Goal: Task Accomplishment & Management: Complete application form

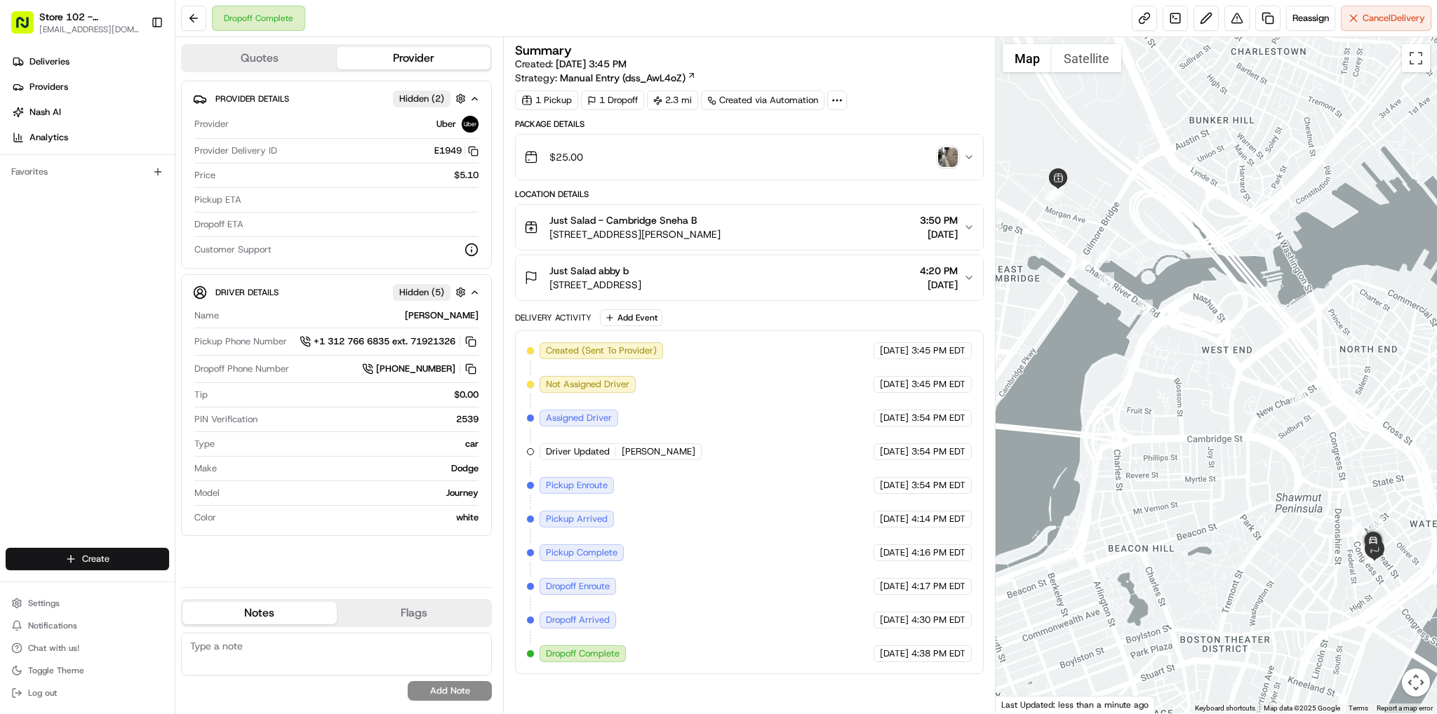
click at [81, 562] on html "Store 102 - [GEOGRAPHIC_DATA] (Just Salad) [EMAIL_ADDRESS][DOMAIN_NAME] Toggle …" at bounding box center [718, 357] width 1437 height 714
click at [201, 587] on link "Delivery" at bounding box center [253, 585] width 156 height 25
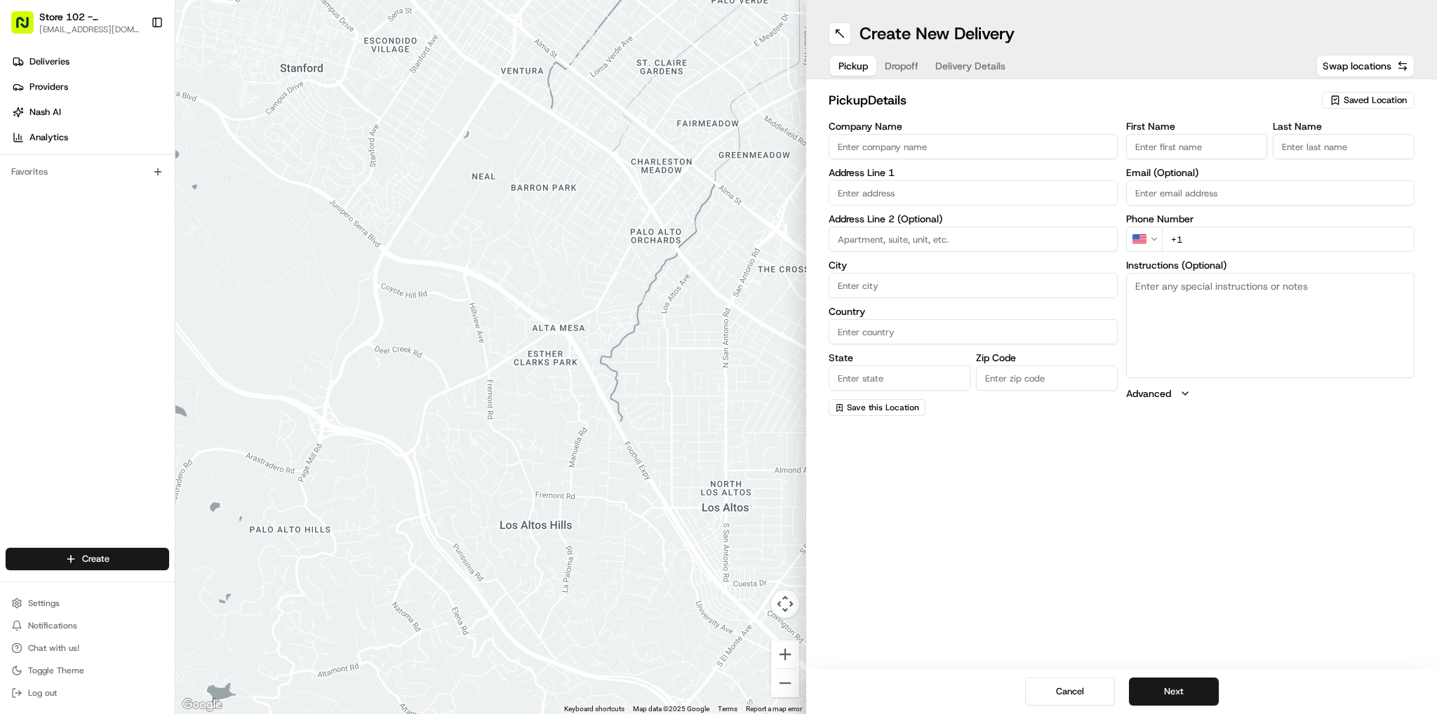
click at [994, 147] on input "Company Name" at bounding box center [973, 146] width 289 height 25
type input "Just Salad"
type input "[STREET_ADDRESS]"
type input "[GEOGRAPHIC_DATA]"
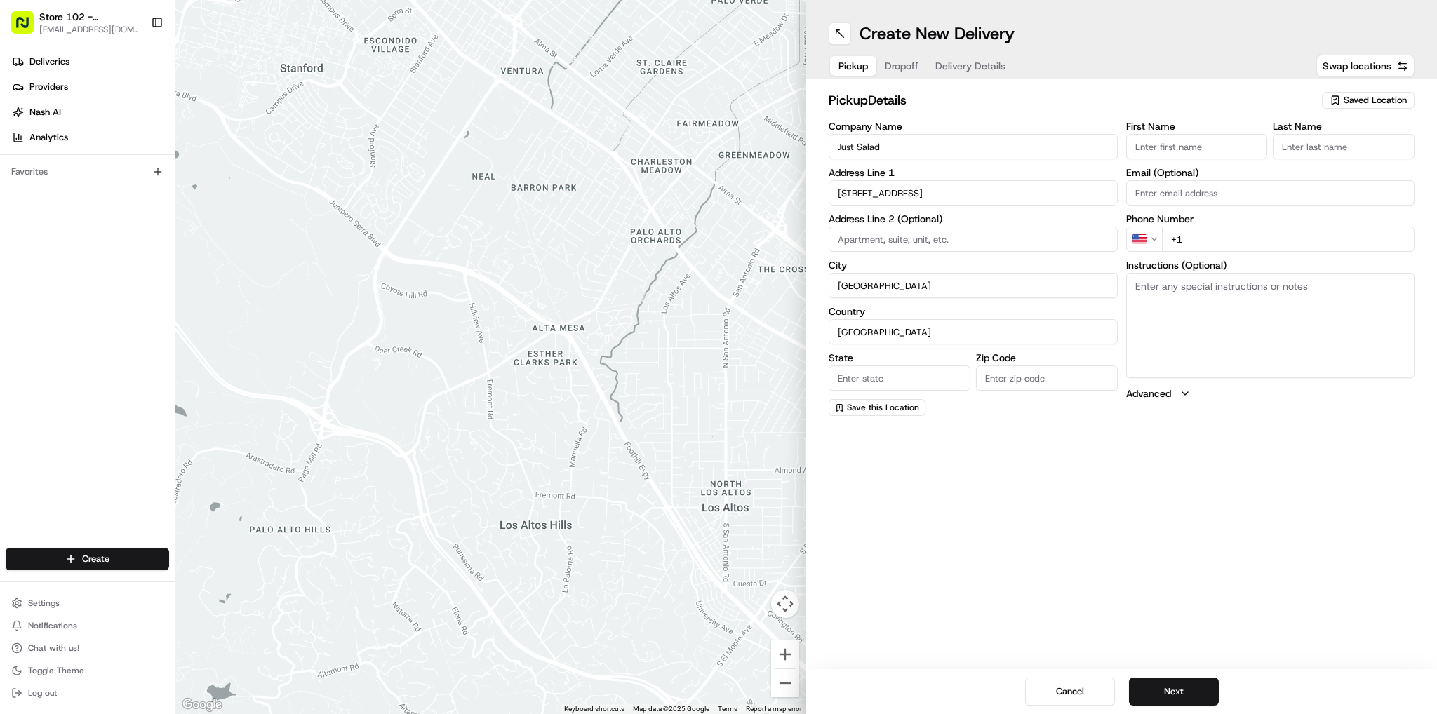
type input "MA"
type input "02110"
type input "abby"
type input "b"
click at [956, 281] on div "[STREET_ADDRESS]" at bounding box center [973, 285] width 282 height 21
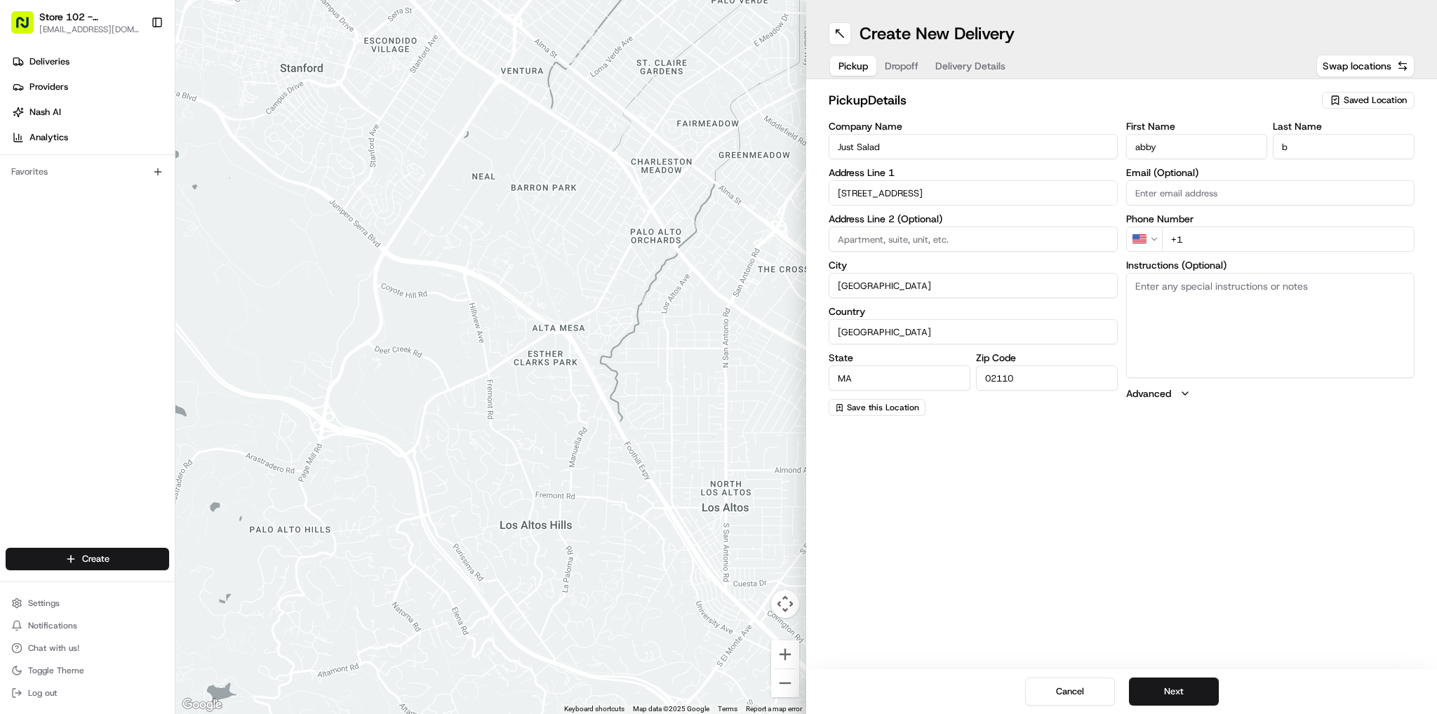
type input "[STREET_ADDRESS]"
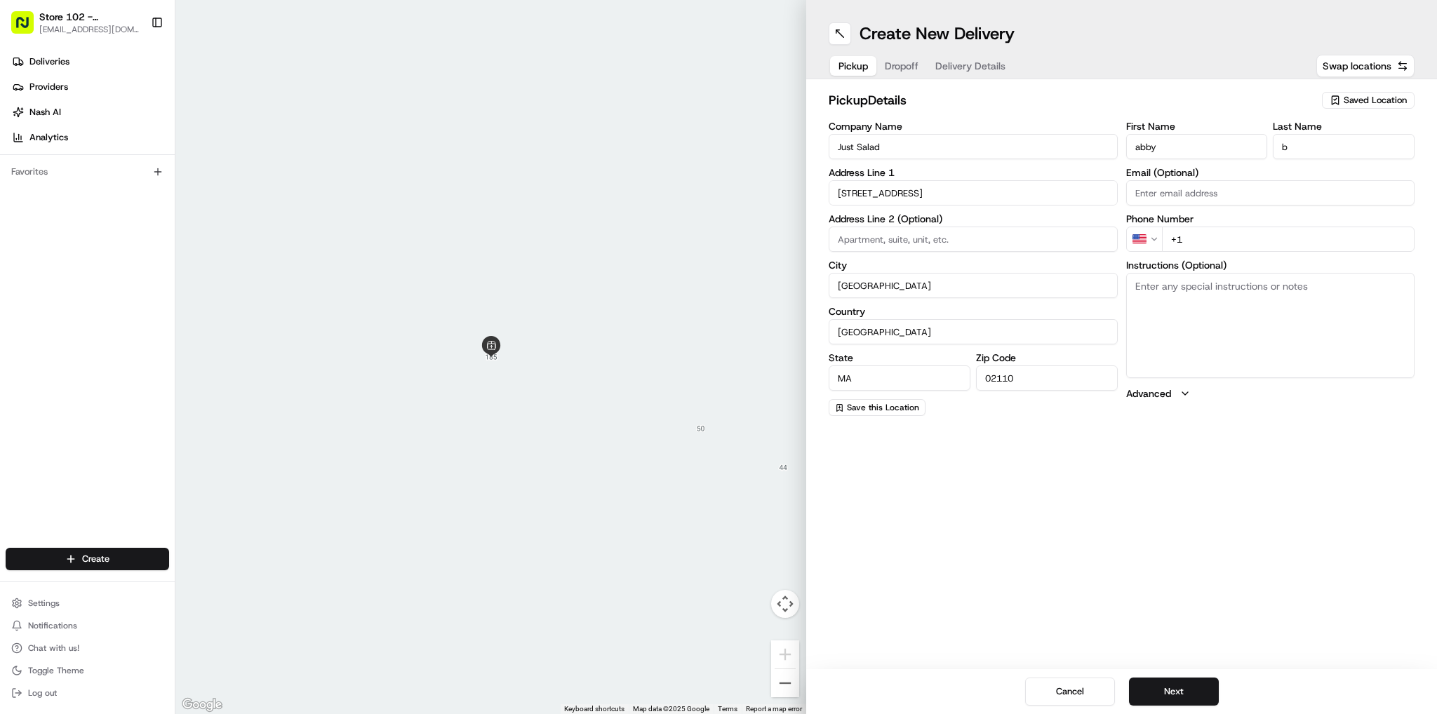
click at [1226, 239] on input "+1" at bounding box center [1288, 239] width 253 height 25
type input "[PHONE_NUMBER]"
click at [1160, 702] on button "Next" at bounding box center [1174, 692] width 90 height 28
click at [952, 144] on input "Company Name" at bounding box center [973, 146] width 289 height 25
type input "Just Salad - [GEOGRAPHIC_DATA]"
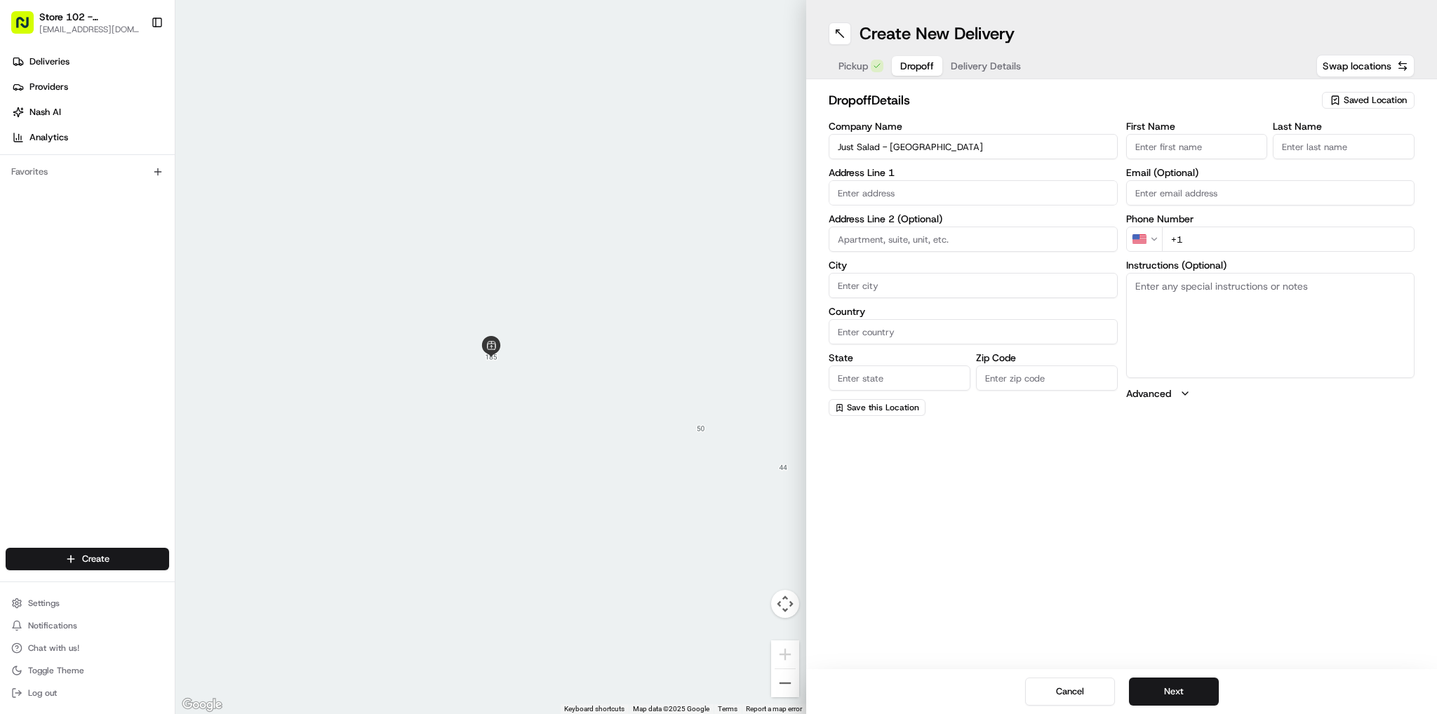
type input "[STREET_ADDRESS][PERSON_NAME]"
type input "[GEOGRAPHIC_DATA]"
type input "MA"
type input "02141"
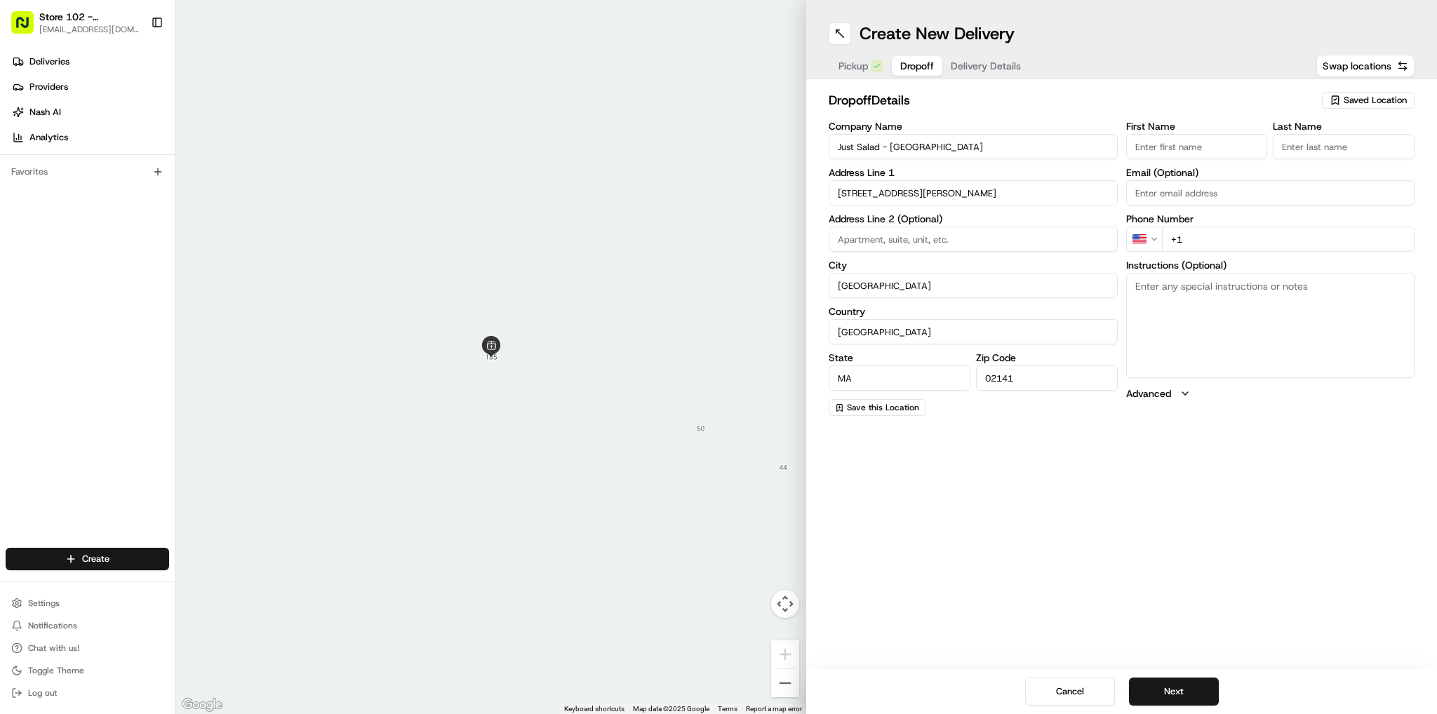
type input "Sneha"
type input "B"
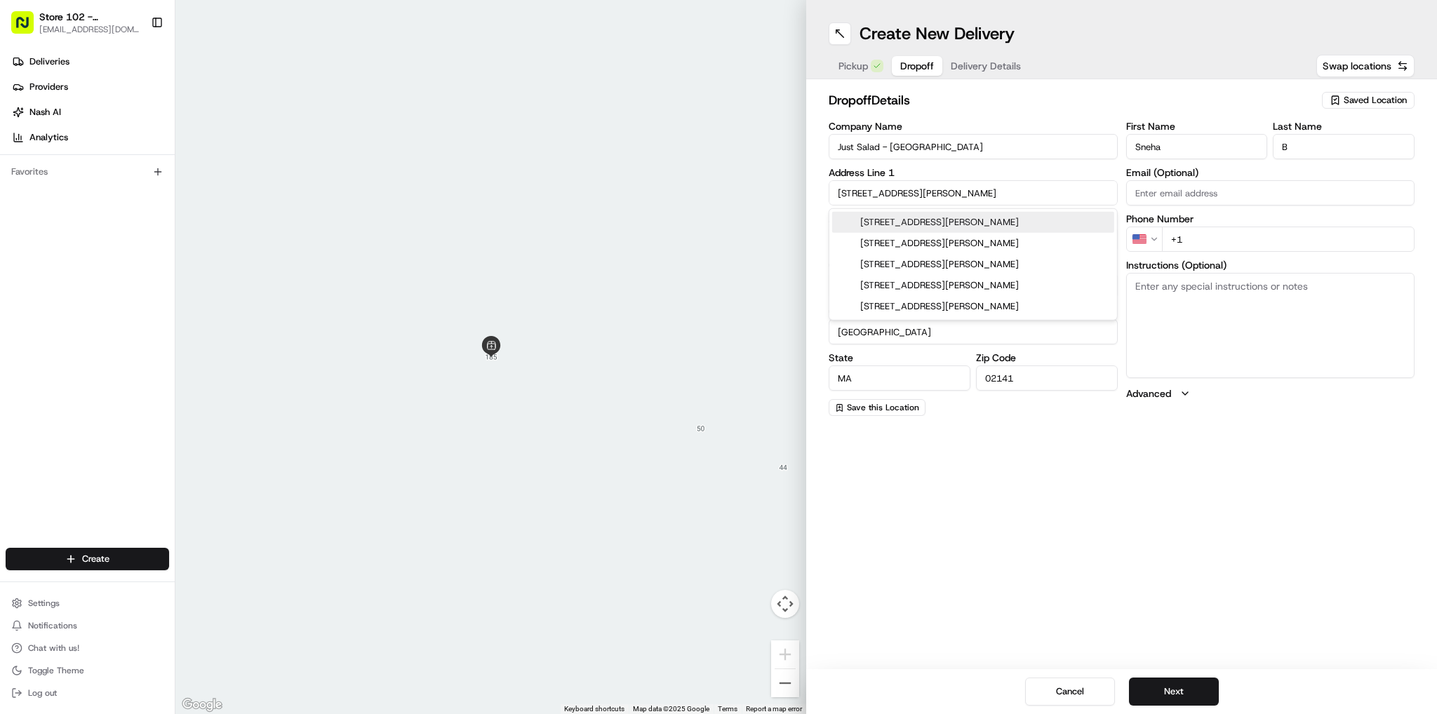
click at [937, 219] on div "[STREET_ADDRESS][PERSON_NAME]" at bounding box center [973, 222] width 282 height 21
type input "[STREET_ADDRESS][PERSON_NAME]"
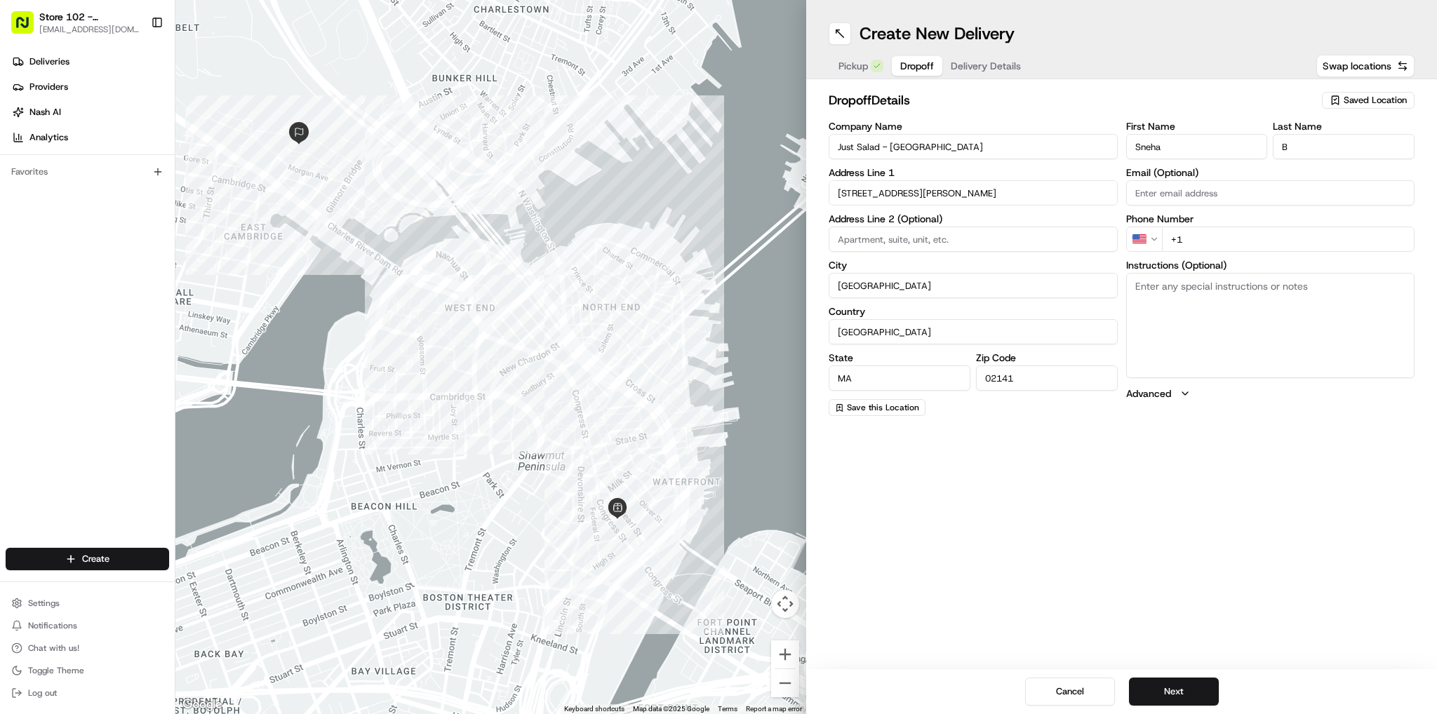
click at [1211, 236] on input "+1" at bounding box center [1288, 239] width 253 height 25
type input "[PHONE_NUMBER]"
drag, startPoint x: 1041, startPoint y: 459, endPoint x: 1025, endPoint y: 427, distance: 35.1
click at [1040, 457] on div "Create New Delivery Pickup Dropoff Delivery Details Swap locations dropoff Deta…" at bounding box center [1121, 357] width 631 height 714
click at [1181, 686] on button "Next" at bounding box center [1174, 692] width 90 height 28
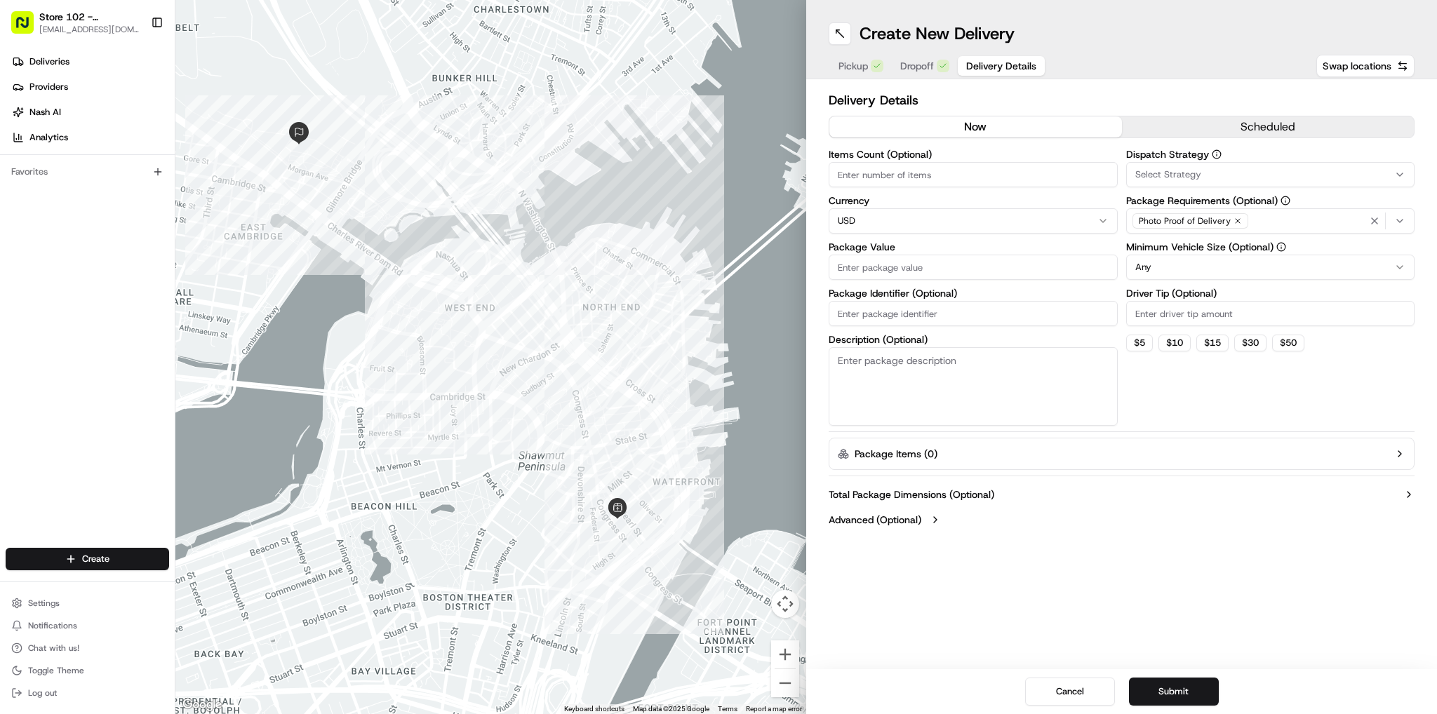
click at [923, 166] on input "Items Count (Optional)" at bounding box center [973, 174] width 289 height 25
type input "1"
click at [907, 274] on input "Package Value" at bounding box center [973, 267] width 289 height 25
type input "50"
click at [1403, 221] on icon "button" at bounding box center [1399, 220] width 11 height 11
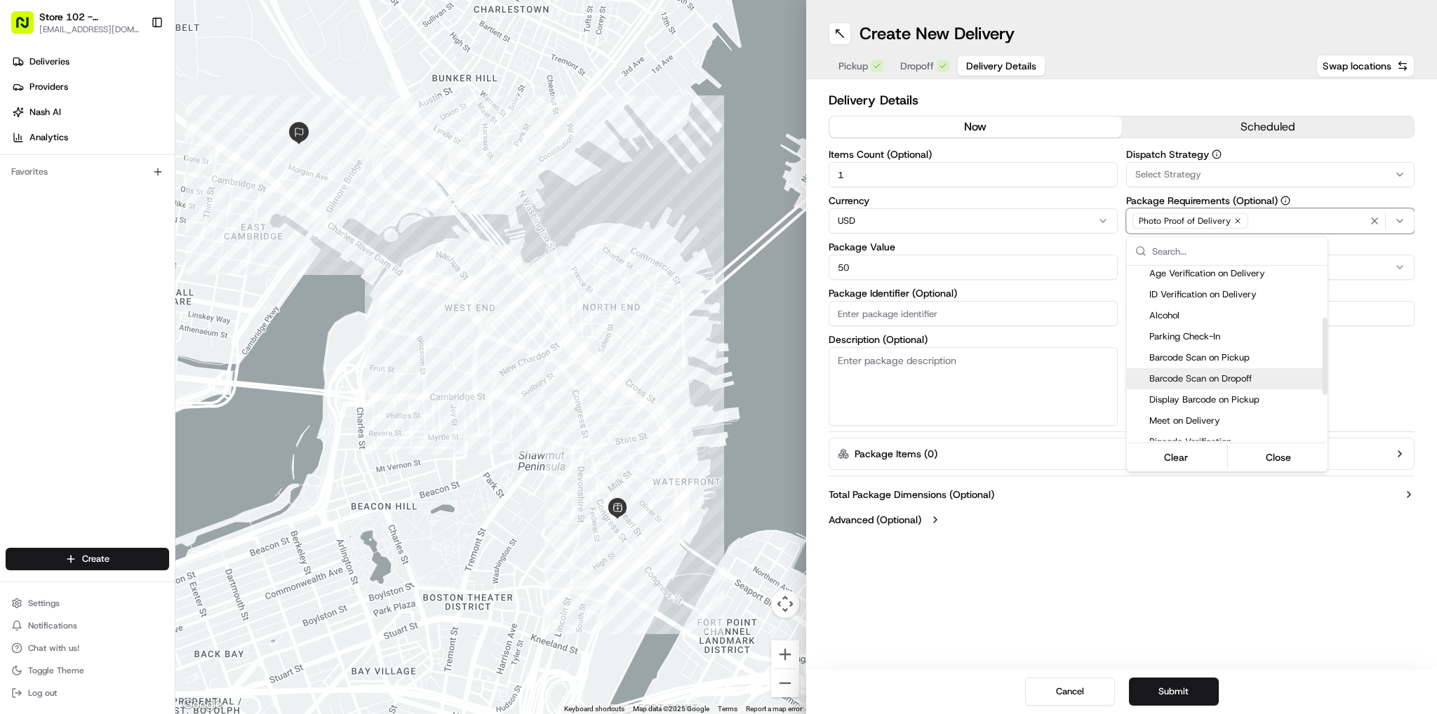
scroll to position [140, 0]
click at [1169, 403] on span "Pincode Verification" at bounding box center [1235, 409] width 173 height 13
click at [1139, 526] on html "Store 102 - [GEOGRAPHIC_DATA] (Just Salad) [EMAIL_ADDRESS][DOMAIN_NAME] Toggle …" at bounding box center [718, 357] width 1437 height 714
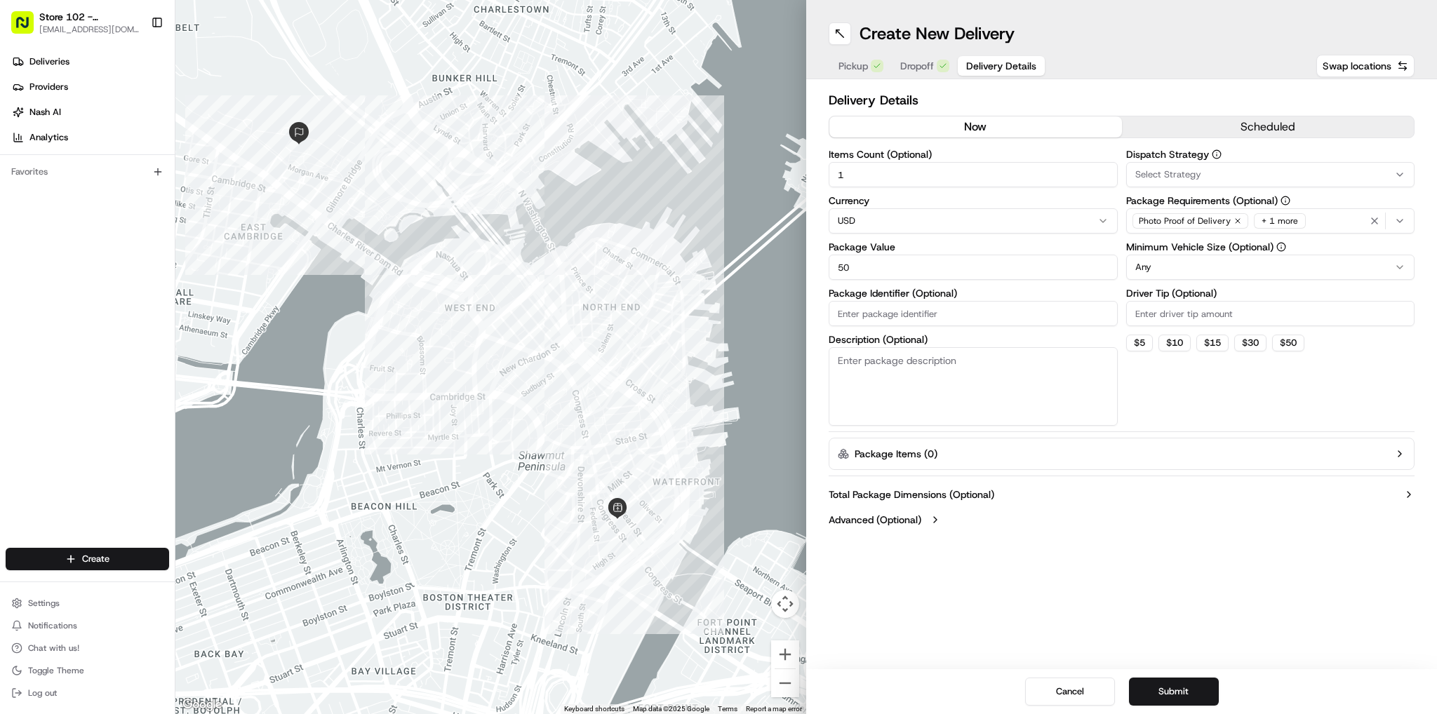
click at [917, 389] on textarea "Description (Optional)" at bounding box center [973, 386] width 289 height 79
click at [1180, 708] on div "Cancel Submit" at bounding box center [1121, 691] width 631 height 45
click at [1177, 702] on button "Submit" at bounding box center [1174, 692] width 90 height 28
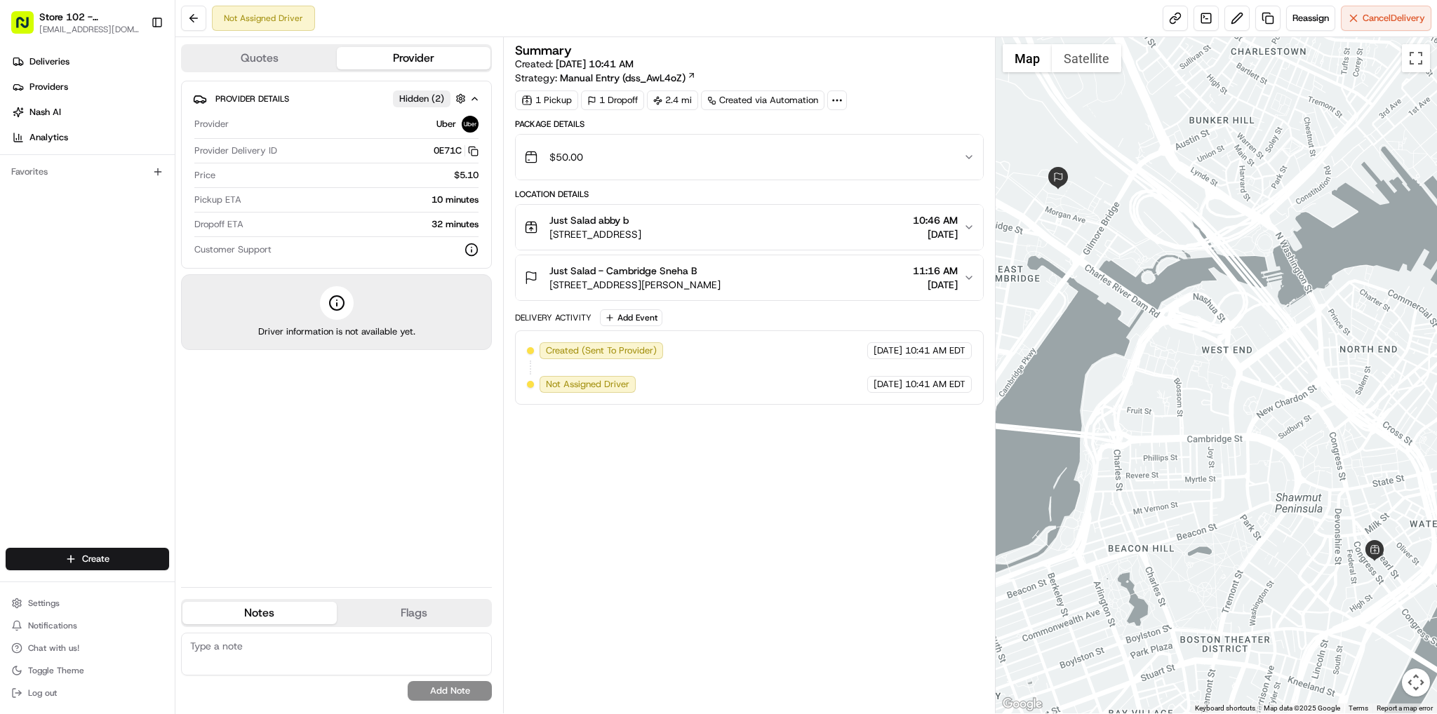
drag, startPoint x: 64, startPoint y: 234, endPoint x: 164, endPoint y: 157, distance: 126.6
click at [62, 230] on div "Deliveries Providers [PERSON_NAME] Analytics Favorites" at bounding box center [87, 301] width 175 height 512
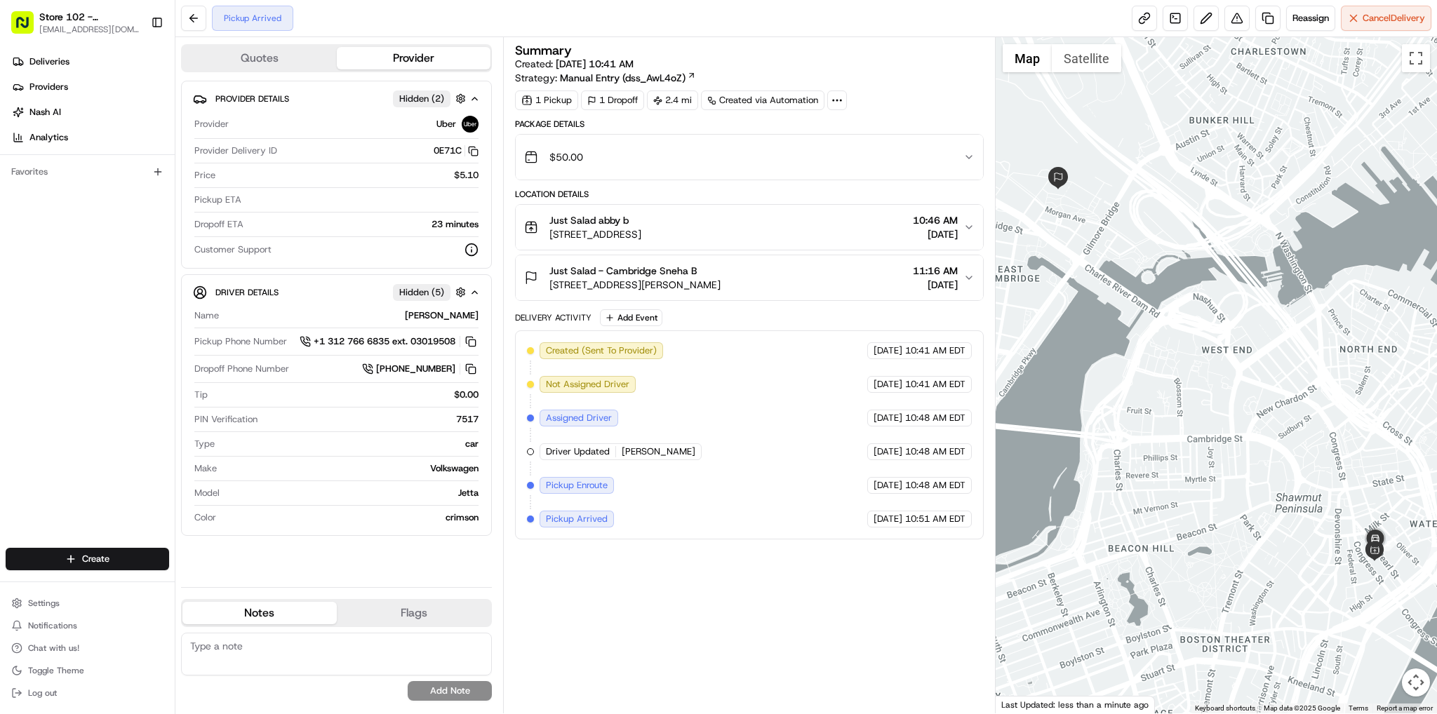
click at [36, 234] on div "Deliveries Providers [PERSON_NAME] Analytics Favorites" at bounding box center [87, 301] width 175 height 512
